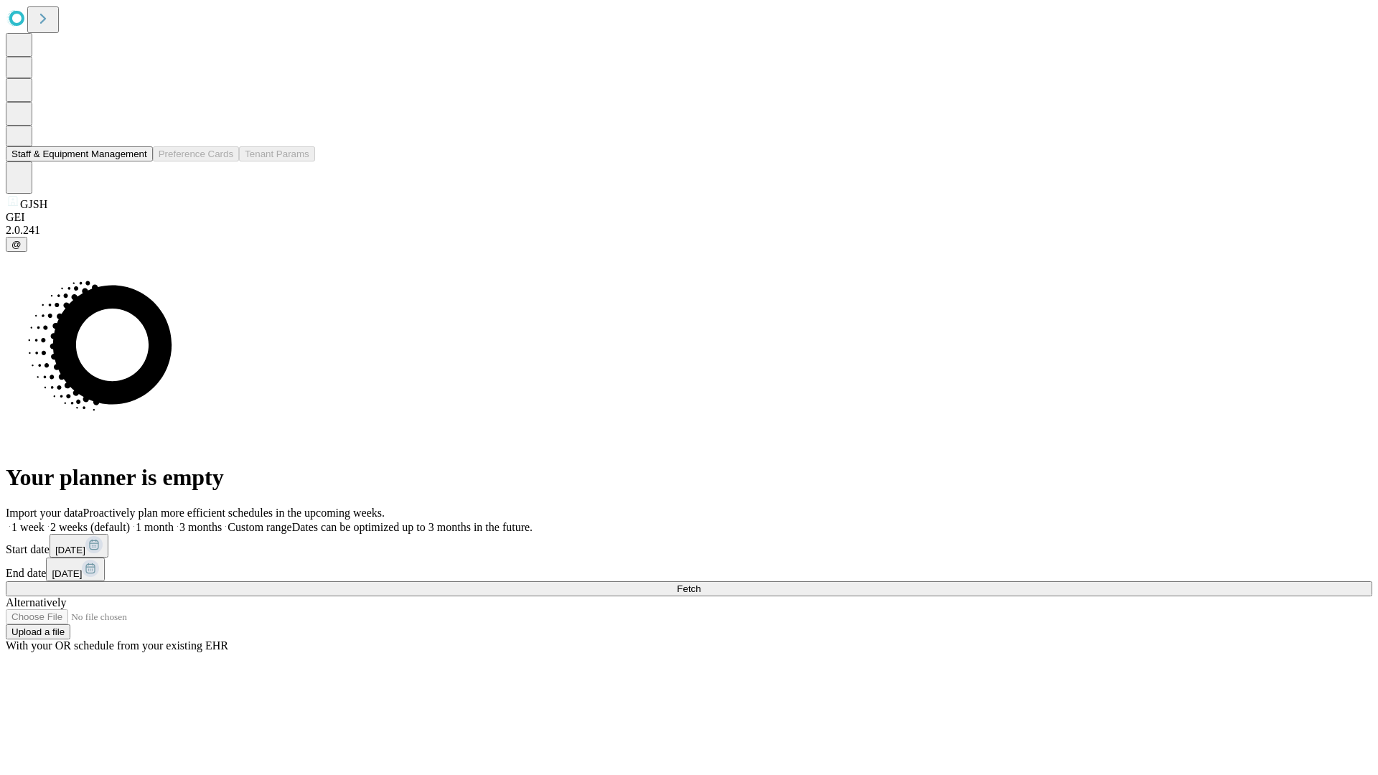
click at [137, 161] on button "Staff & Equipment Management" at bounding box center [79, 153] width 147 height 15
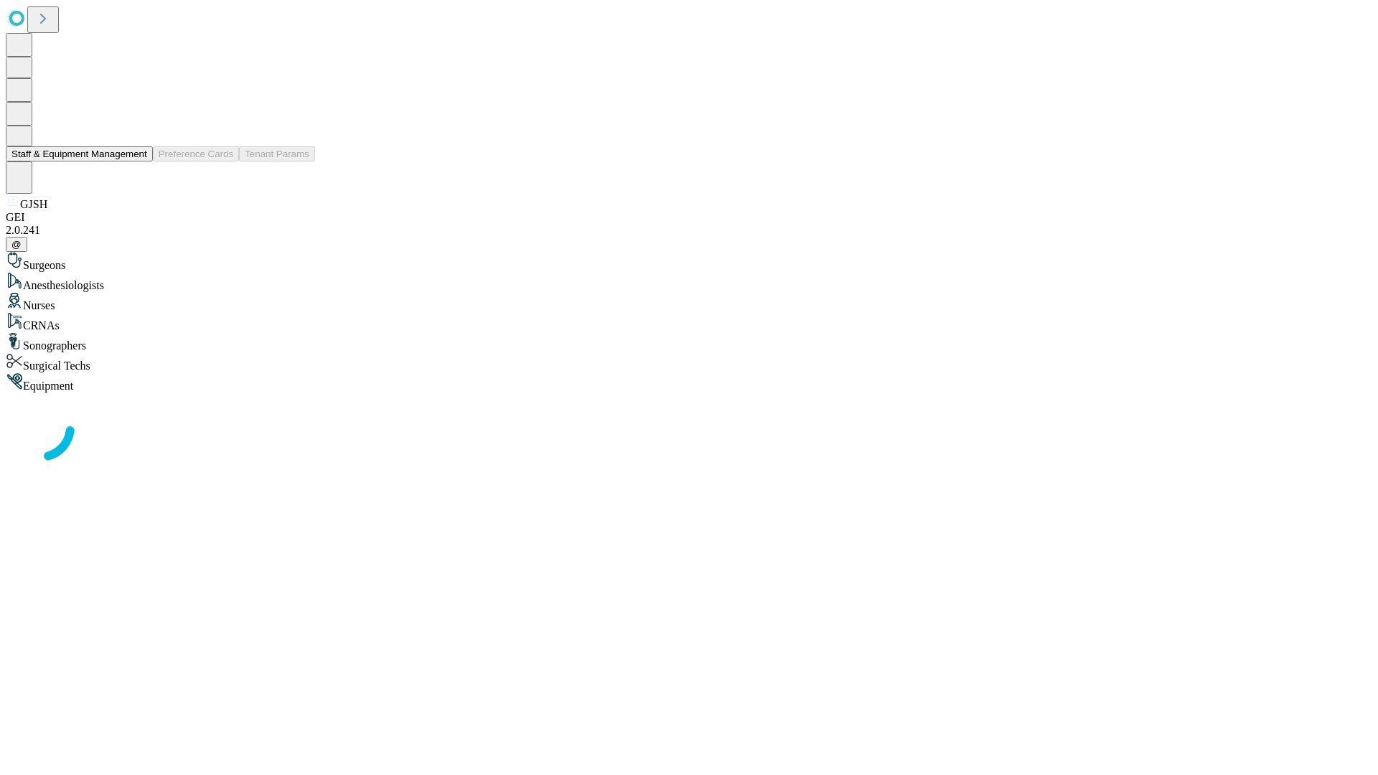
click at [137, 161] on button "Staff & Equipment Management" at bounding box center [79, 153] width 147 height 15
